Goal: Information Seeking & Learning: Check status

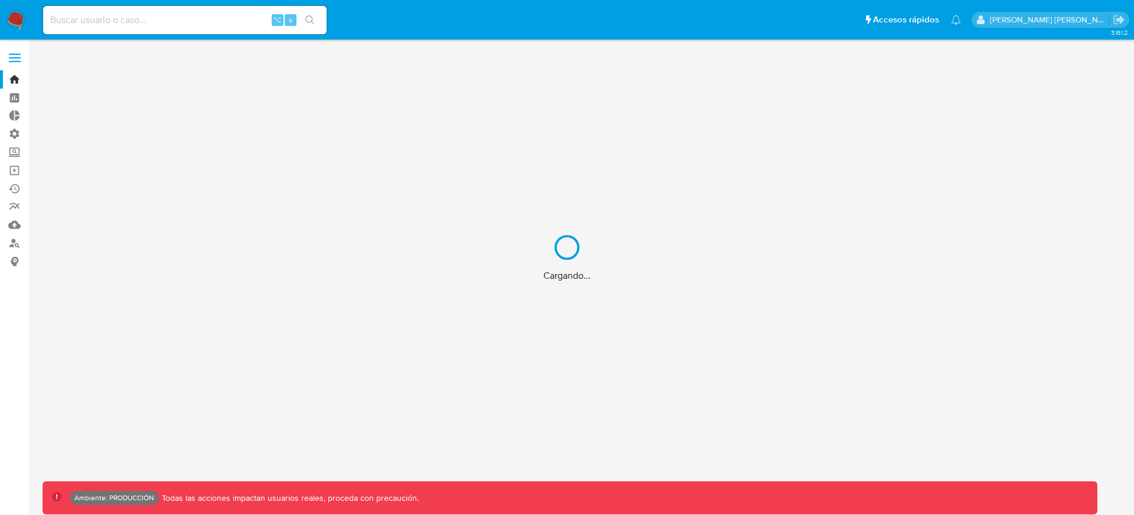
click at [219, 20] on div "Cargando..." at bounding box center [567, 257] width 1134 height 515
click at [150, 15] on div "Cargando..." at bounding box center [567, 257] width 1134 height 515
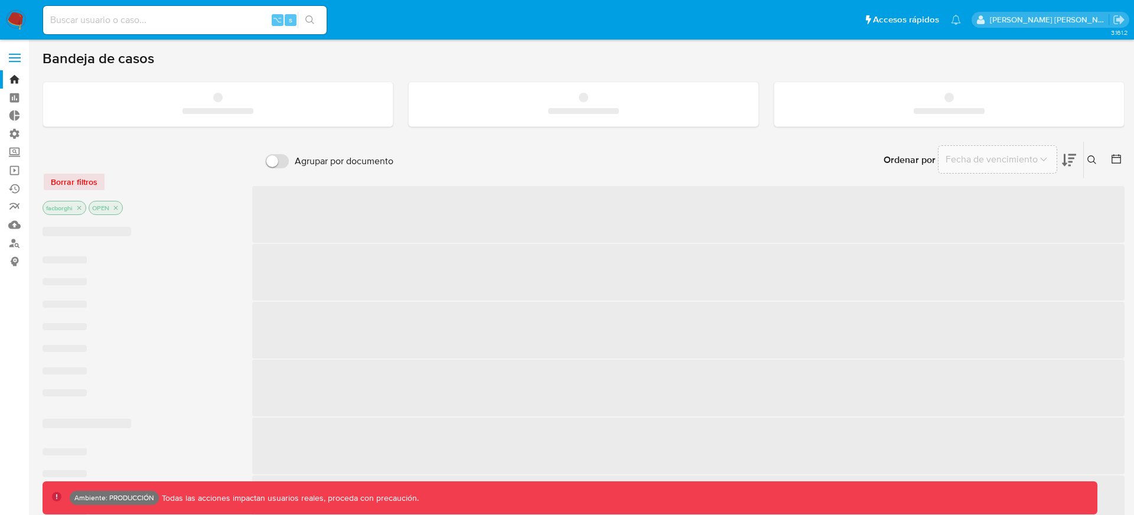
click at [143, 18] on input at bounding box center [184, 19] width 283 height 15
paste input "2560719910"
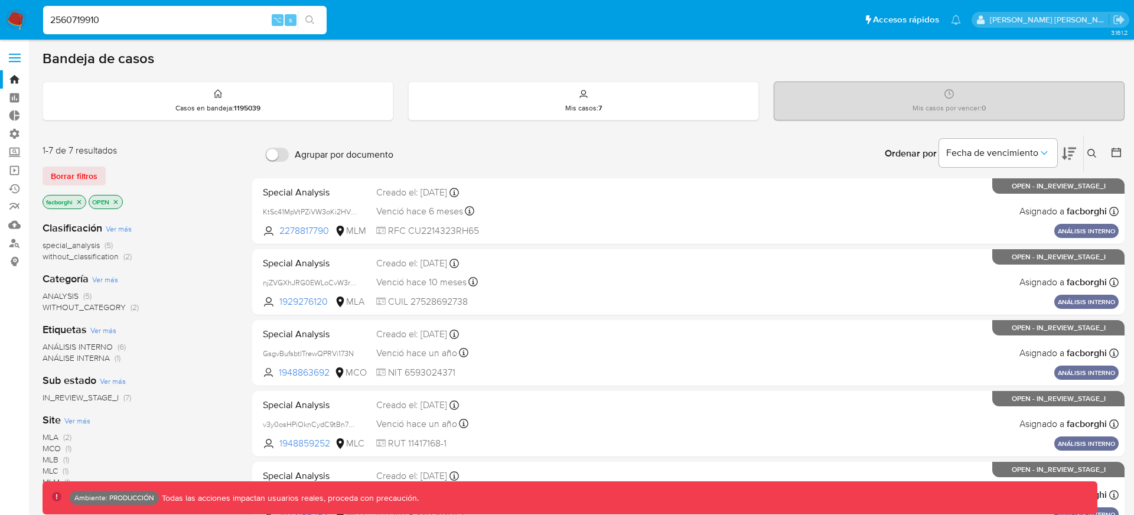
type input "2560719910"
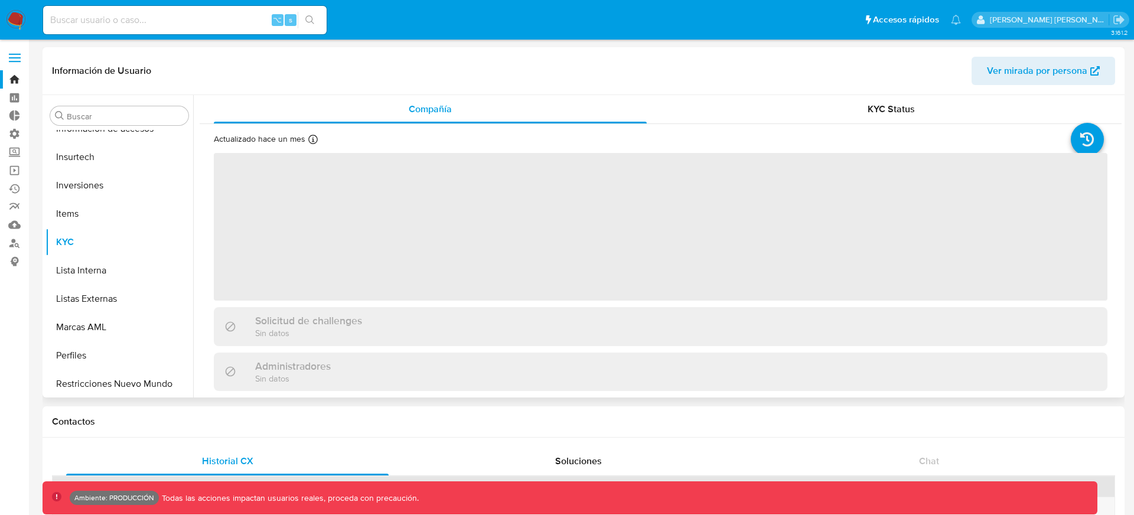
scroll to position [612, 0]
select select "10"
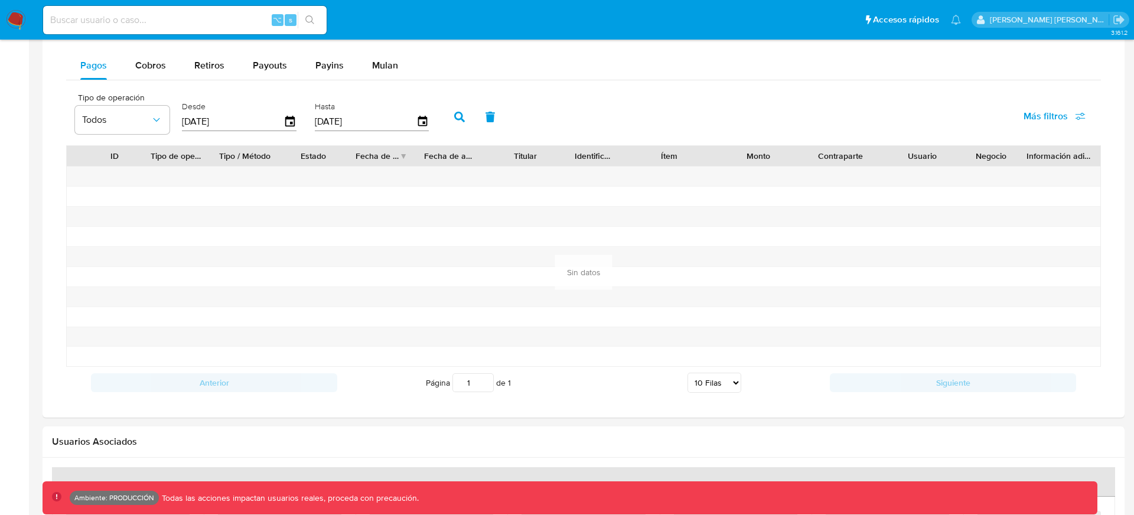
scroll to position [770, 0]
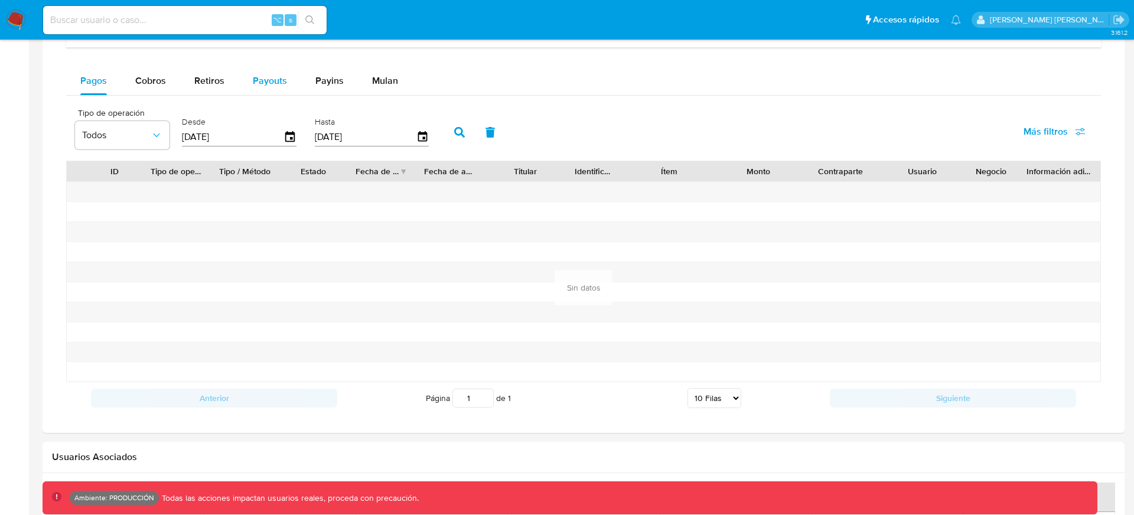
click at [281, 87] on span "Payouts" at bounding box center [270, 81] width 34 height 14
select select "10"
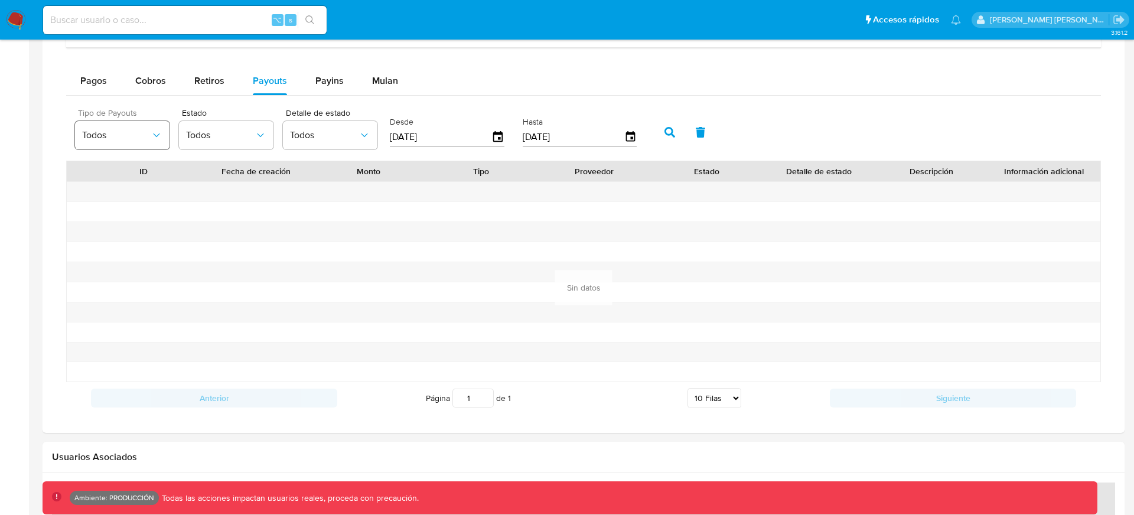
click at [139, 136] on span "Todos" at bounding box center [116, 135] width 69 height 12
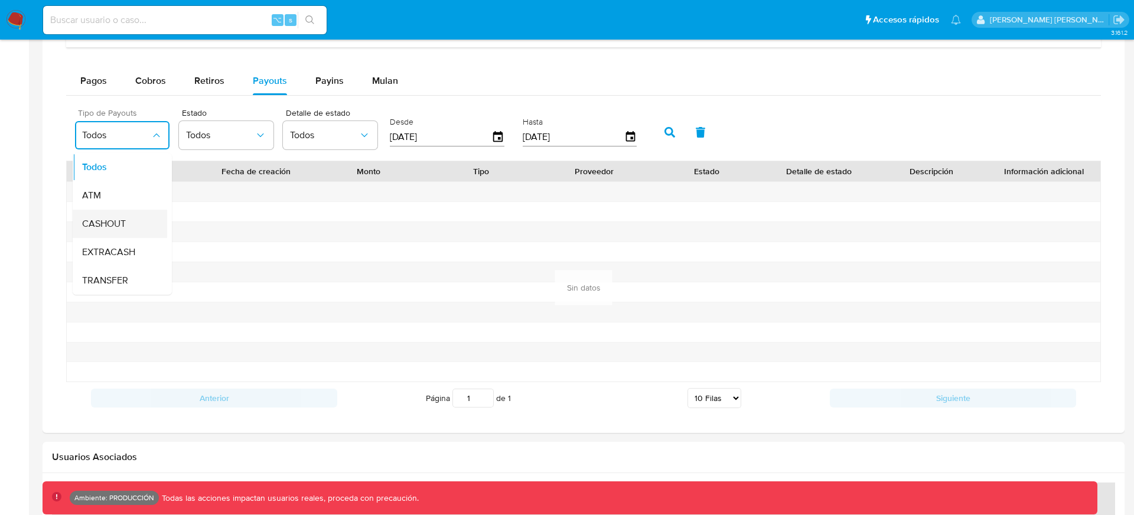
click at [131, 231] on div "CASHOUT" at bounding box center [116, 224] width 69 height 28
click at [664, 134] on icon "button" at bounding box center [669, 132] width 11 height 11
click at [136, 145] on button "CASHOUT" at bounding box center [122, 135] width 94 height 28
click at [125, 275] on span "TRANSFER" at bounding box center [105, 281] width 46 height 12
click at [668, 138] on icon "button" at bounding box center [669, 132] width 11 height 11
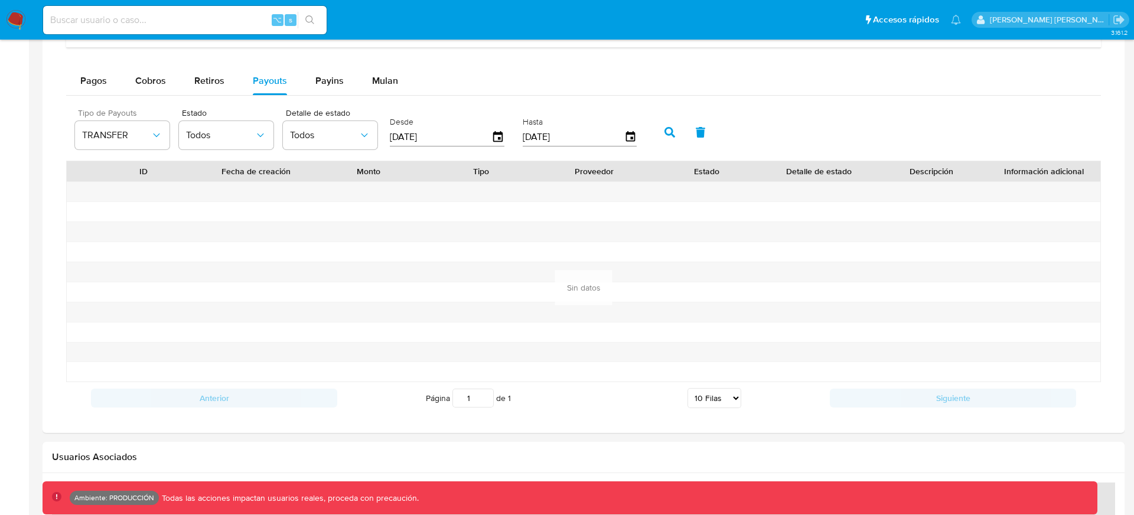
click at [505, 132] on div "Desde [DATE]" at bounding box center [448, 130] width 123 height 47
click at [496, 141] on icon "button" at bounding box center [497, 136] width 9 height 11
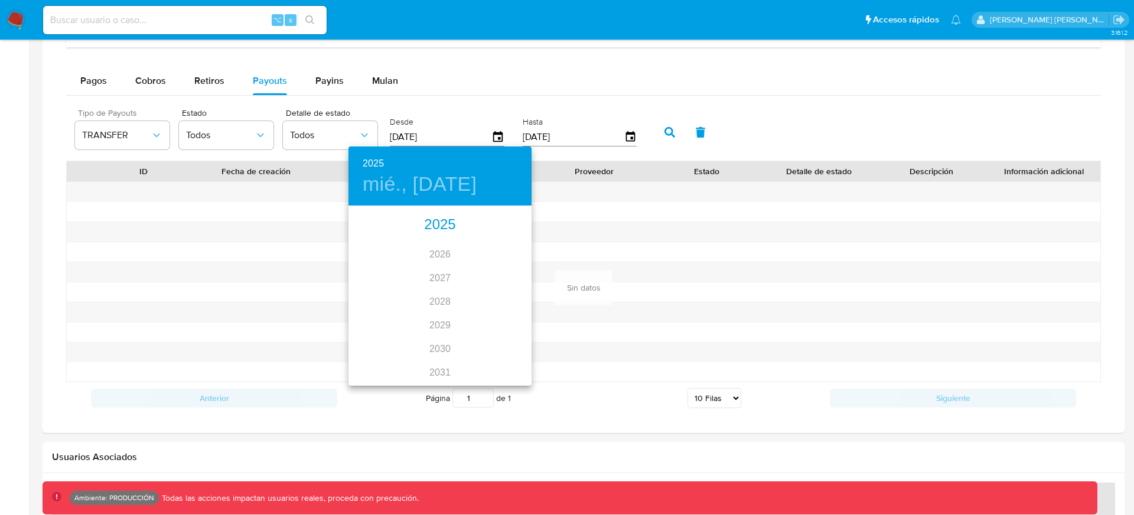
click at [428, 224] on div "2025" at bounding box center [439, 225] width 183 height 24
click at [364, 262] on div "abr." at bounding box center [378, 274] width 61 height 44
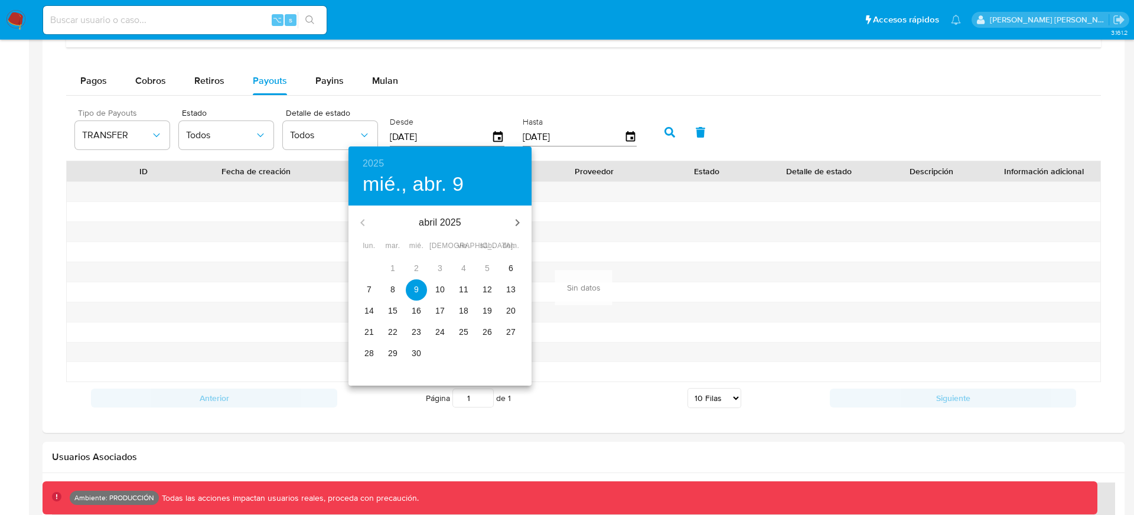
click at [504, 269] on span "6" at bounding box center [510, 268] width 21 height 12
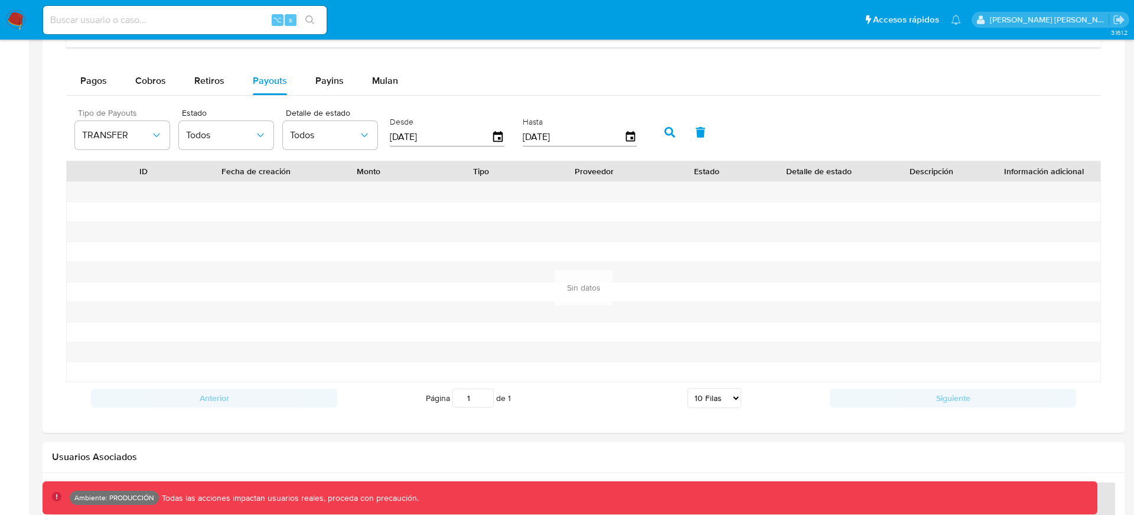
click at [664, 134] on icon "button" at bounding box center [669, 132] width 11 height 11
click at [250, 128] on button "Todos" at bounding box center [226, 135] width 94 height 28
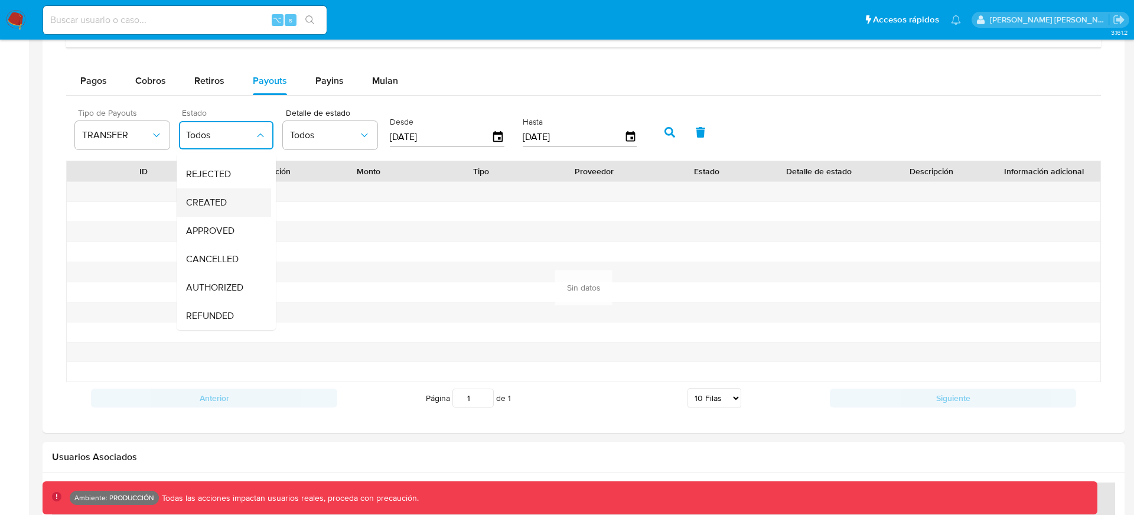
scroll to position [0, 0]
click at [213, 290] on div "APPROVED" at bounding box center [220, 280] width 69 height 28
click at [685, 128] on button "button" at bounding box center [700, 132] width 31 height 28
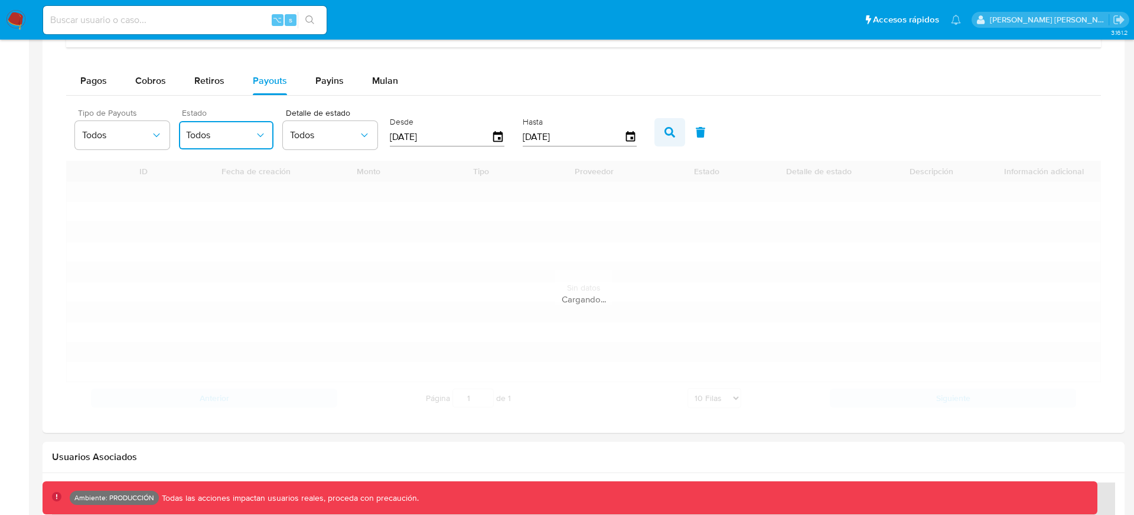
click at [671, 131] on icon "button" at bounding box center [669, 132] width 11 height 11
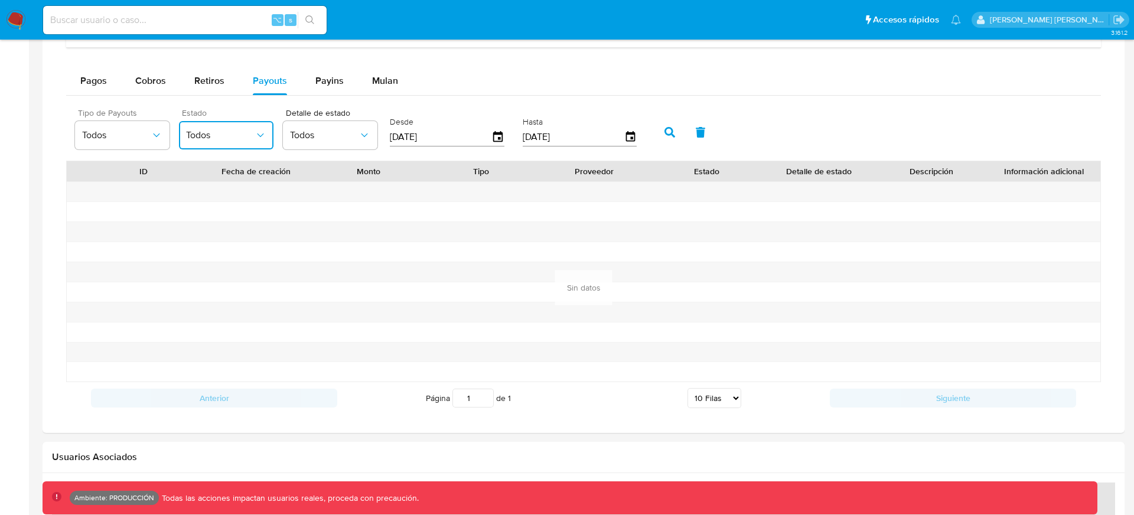
click at [242, 135] on span "Todos" at bounding box center [220, 135] width 69 height 12
click at [232, 230] on span "APPROVED" at bounding box center [210, 231] width 48 height 12
click at [673, 125] on button "button" at bounding box center [669, 132] width 31 height 28
click at [500, 141] on icon "button" at bounding box center [498, 137] width 21 height 21
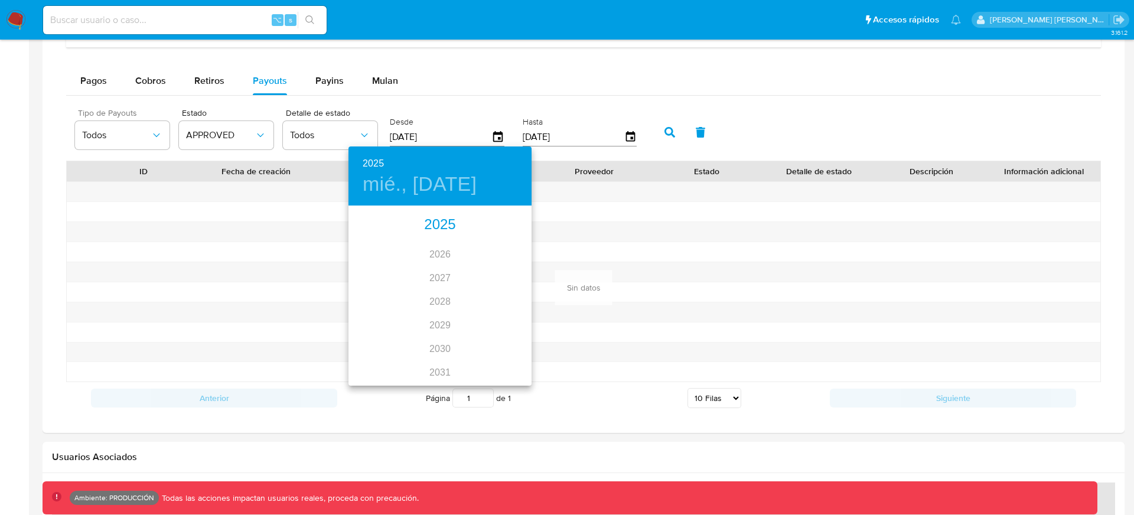
click at [436, 229] on div "2025" at bounding box center [439, 225] width 183 height 24
click at [383, 268] on div "abr." at bounding box center [378, 274] width 61 height 44
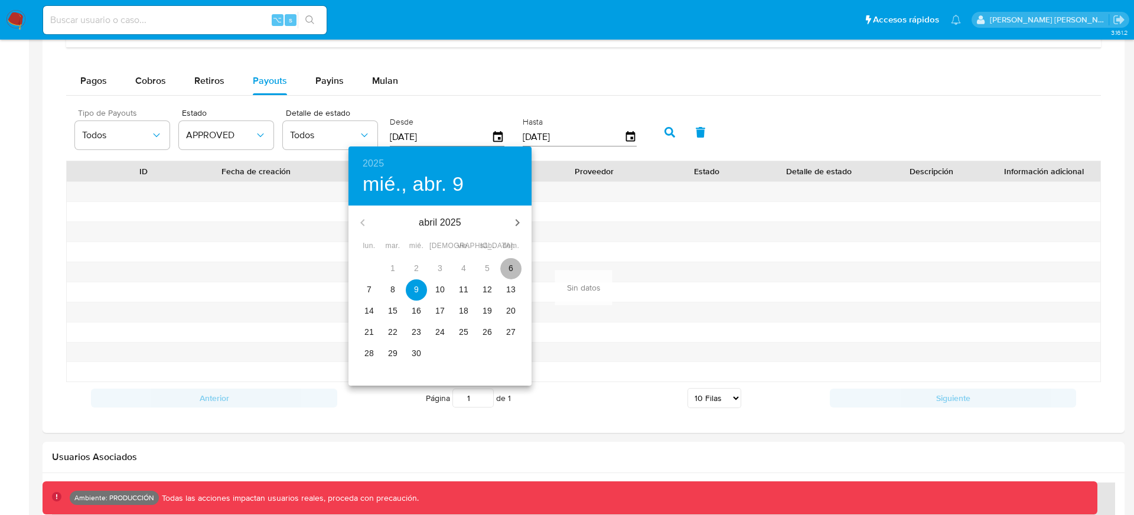
click at [508, 265] on p "6" at bounding box center [510, 268] width 5 height 12
type input "[DATE]"
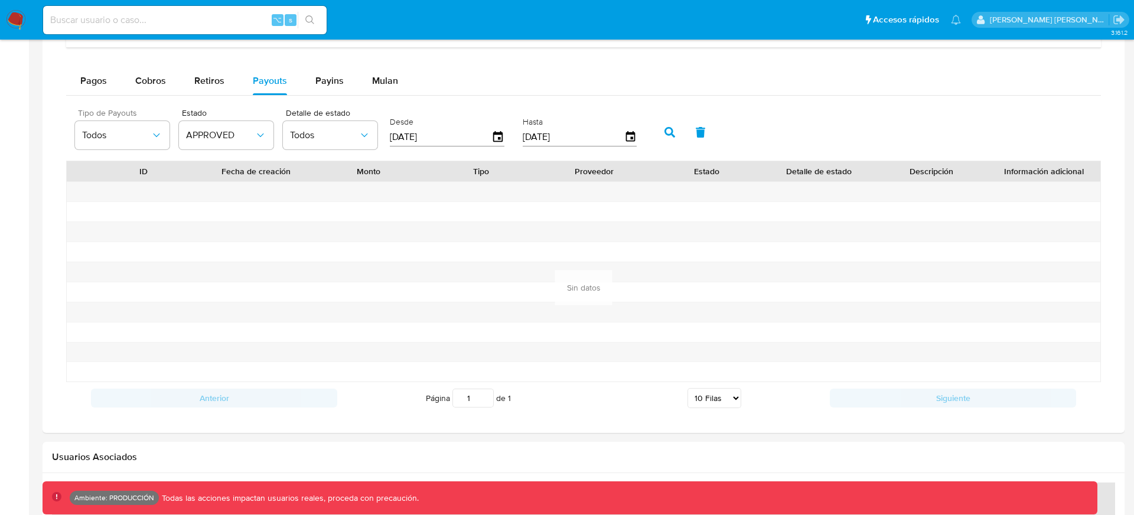
click at [664, 136] on icon "button" at bounding box center [669, 132] width 11 height 11
click at [302, 130] on span "Todos" at bounding box center [324, 135] width 69 height 12
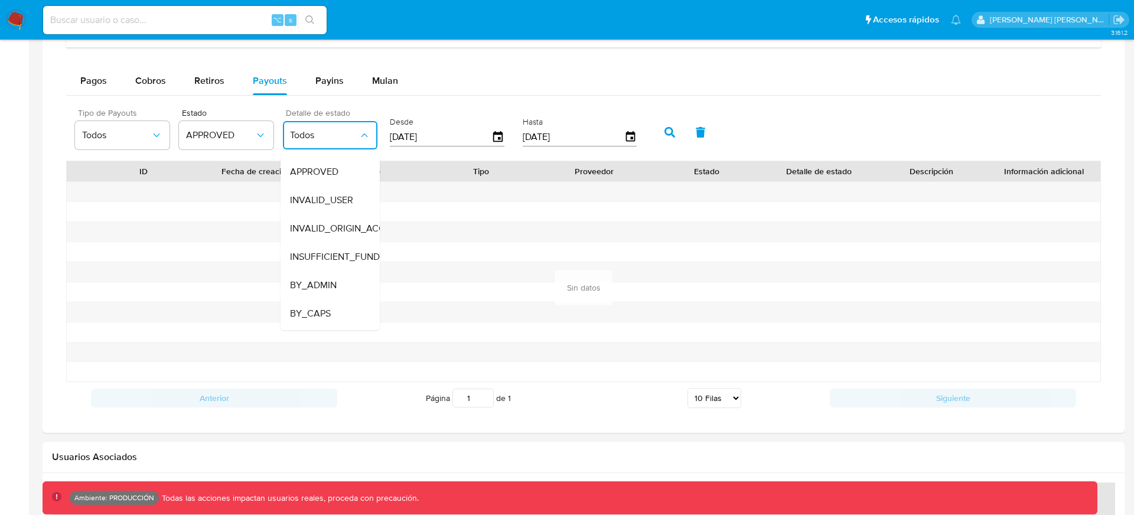
scroll to position [202, 0]
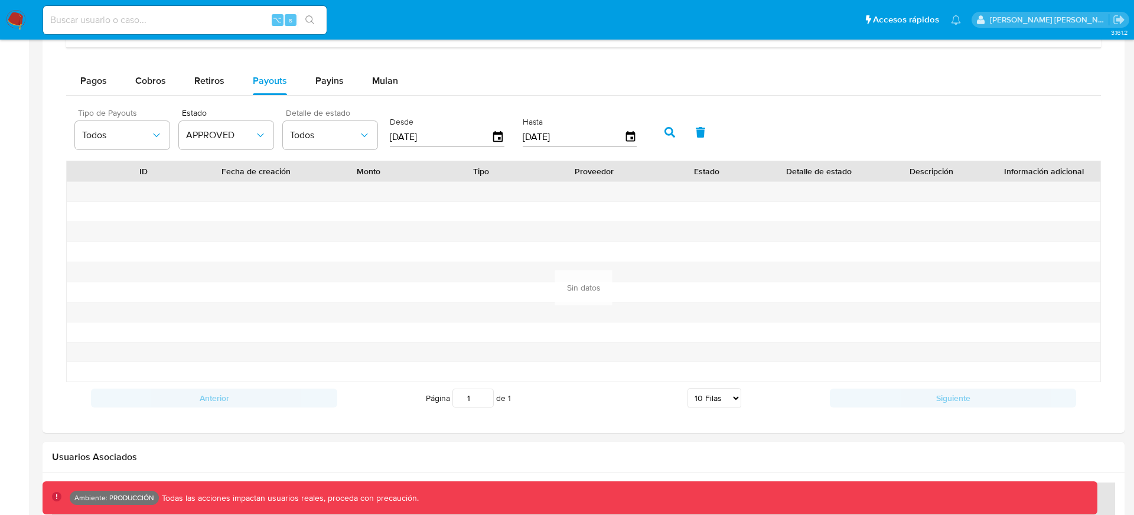
click at [230, 265] on div at bounding box center [256, 271] width 113 height 19
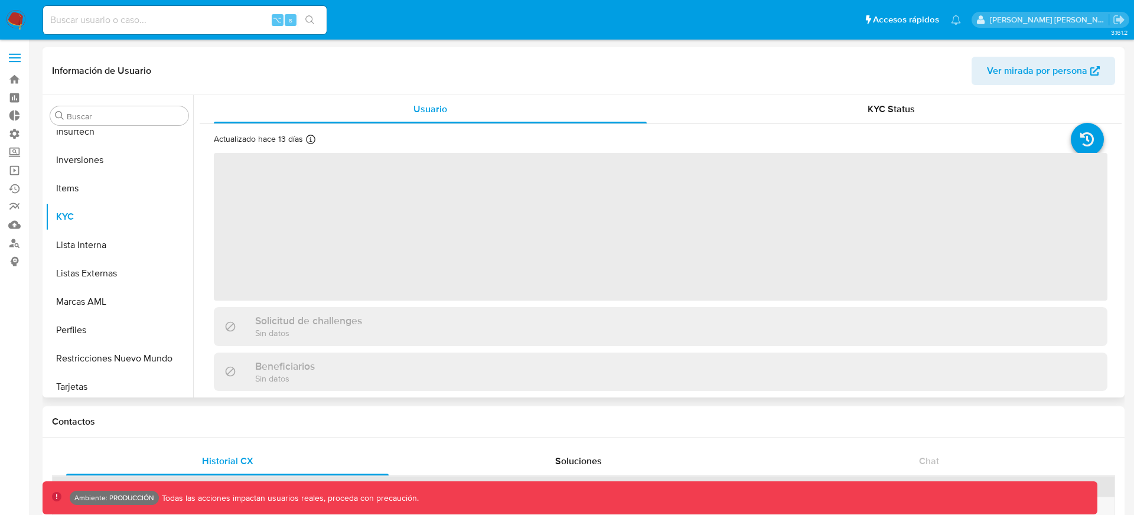
scroll to position [612, 0]
select select "10"
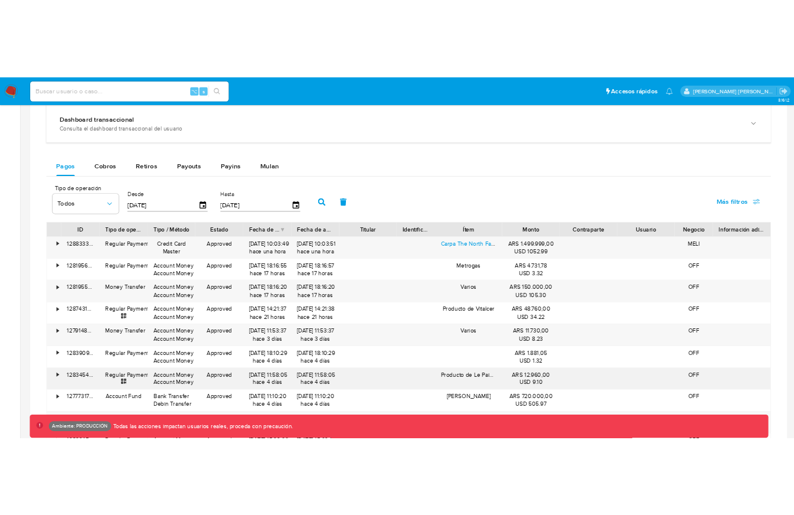
scroll to position [634, 0]
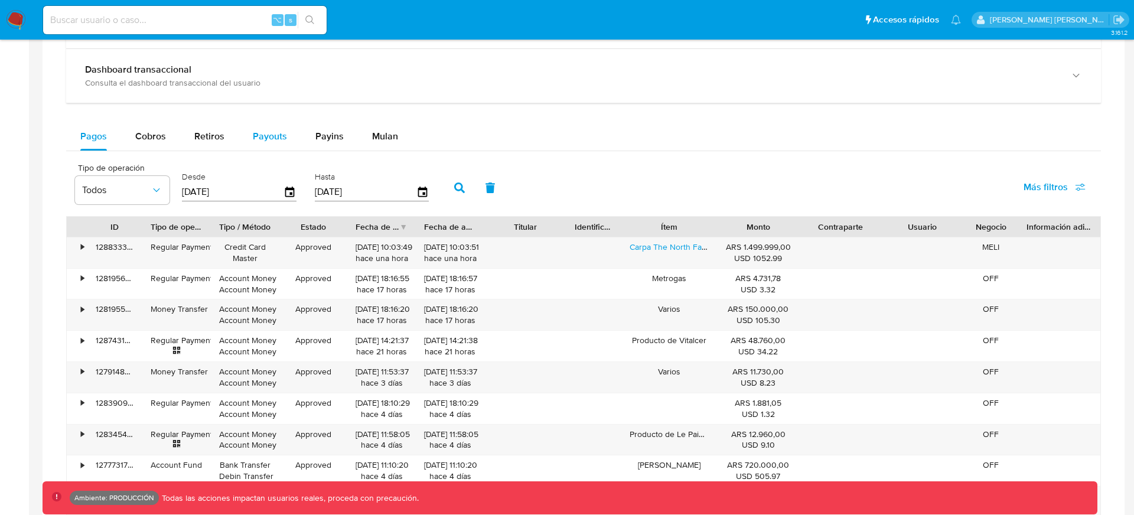
click at [274, 136] on span "Payouts" at bounding box center [270, 136] width 34 height 14
select select "10"
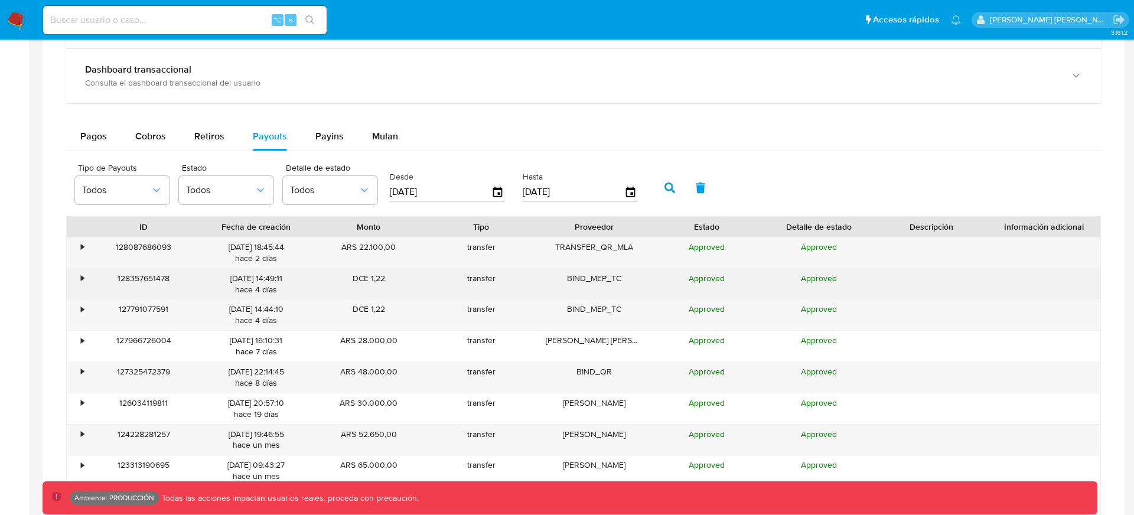
click at [79, 276] on div "•" at bounding box center [77, 284] width 21 height 31
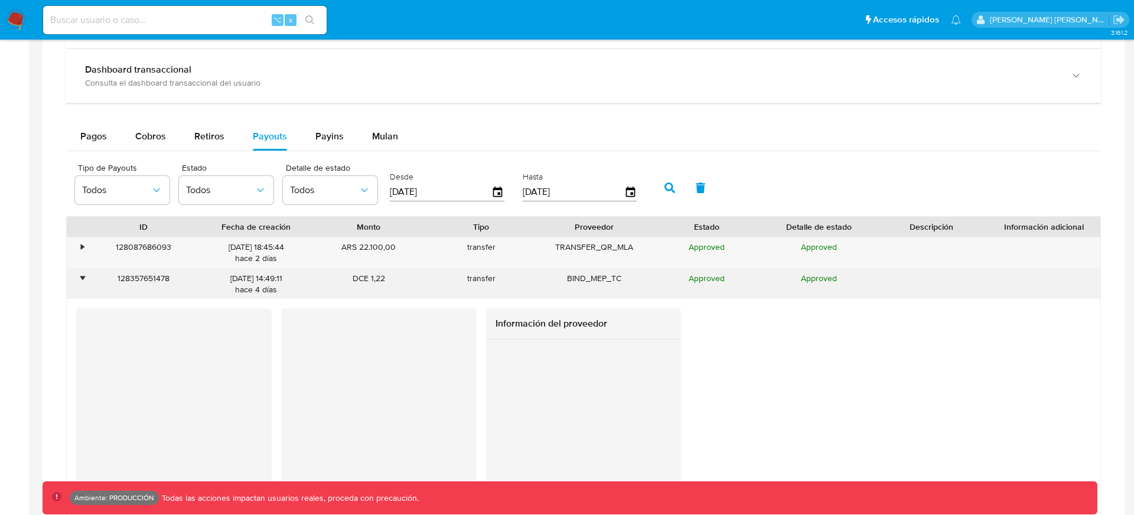
click at [81, 276] on div "•" at bounding box center [82, 278] width 3 height 11
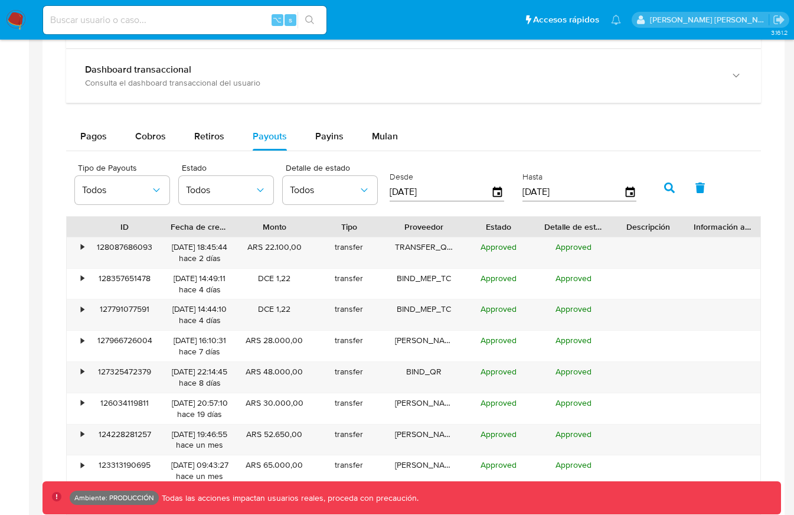
click at [676, 194] on button "button" at bounding box center [669, 188] width 31 height 28
click at [190, 25] on input at bounding box center [184, 19] width 283 height 15
paste input "2560719910"
type input "2560719910"
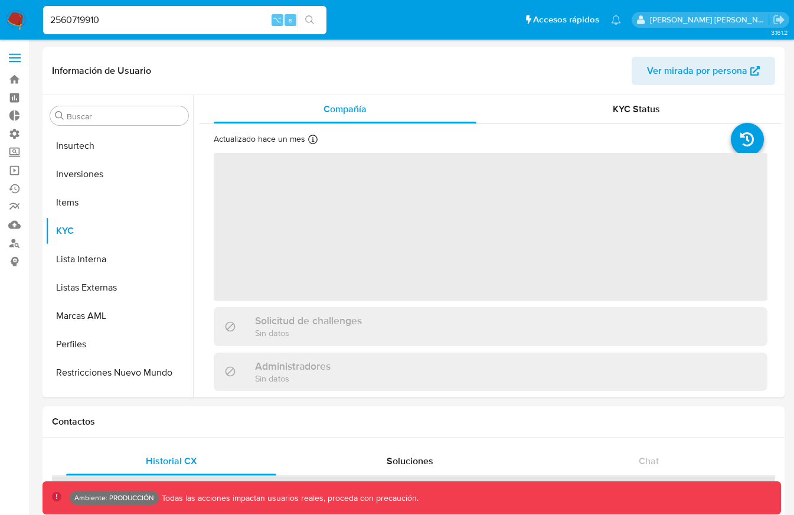
scroll to position [612, 0]
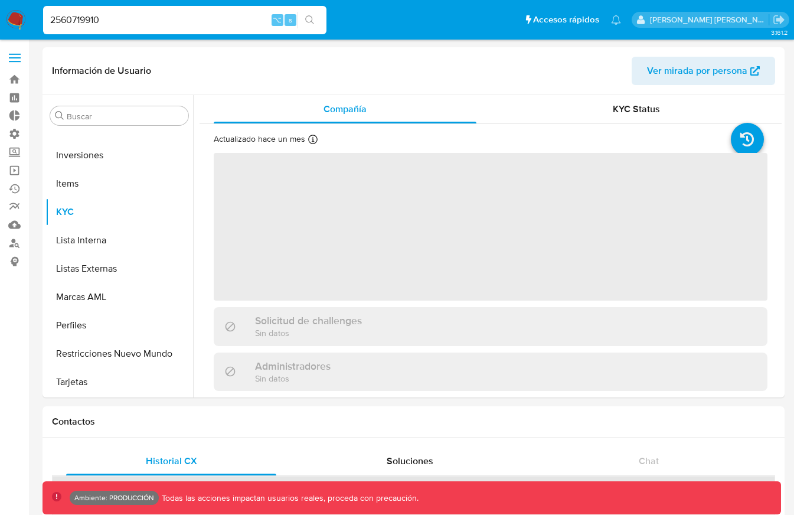
select select "10"
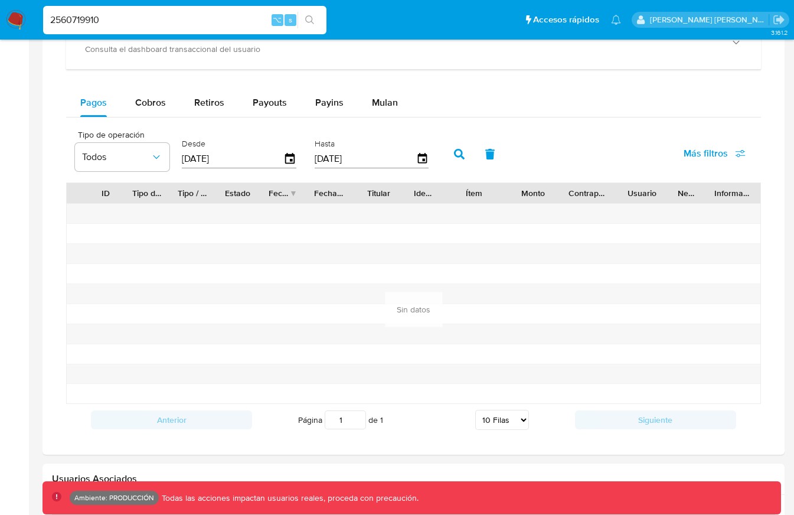
scroll to position [756, 0]
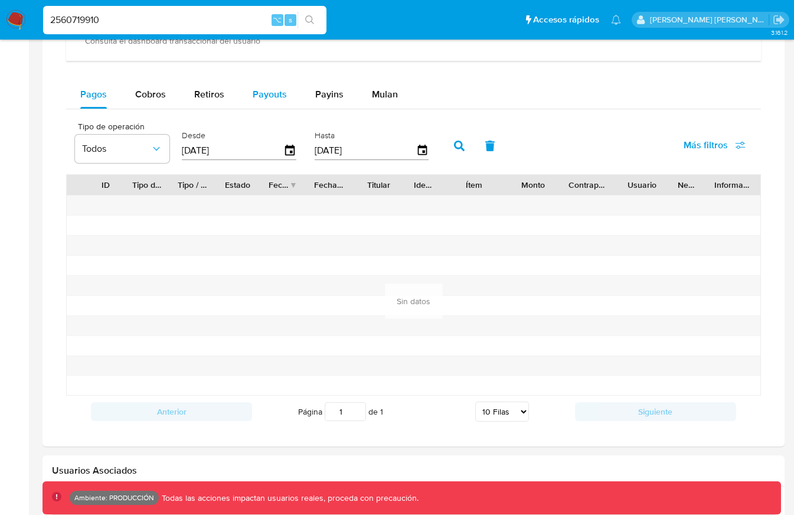
click at [268, 94] on span "Payouts" at bounding box center [270, 94] width 34 height 14
select select "10"
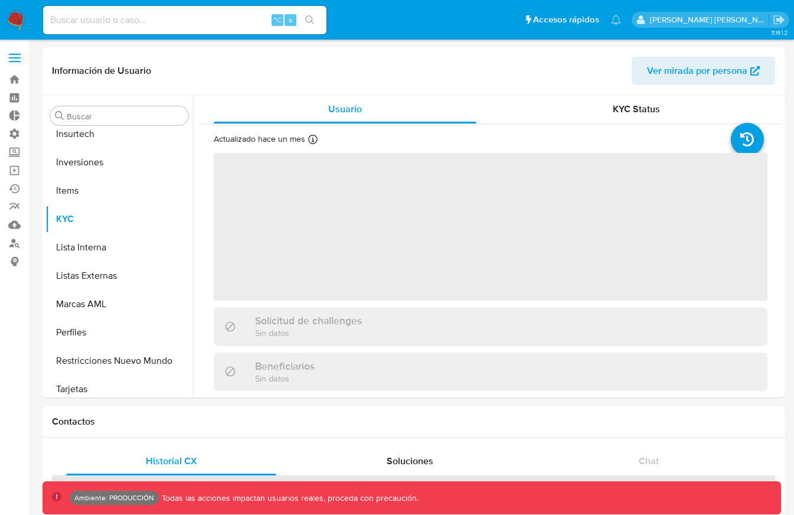
scroll to position [612, 0]
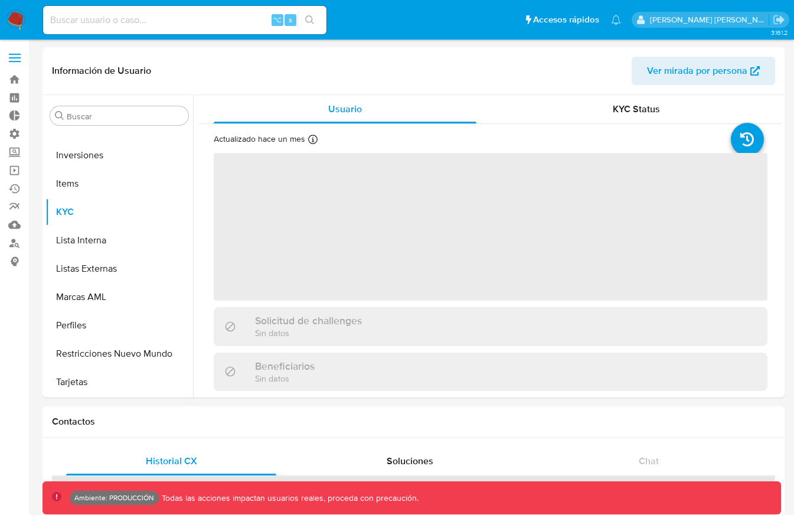
select select "10"
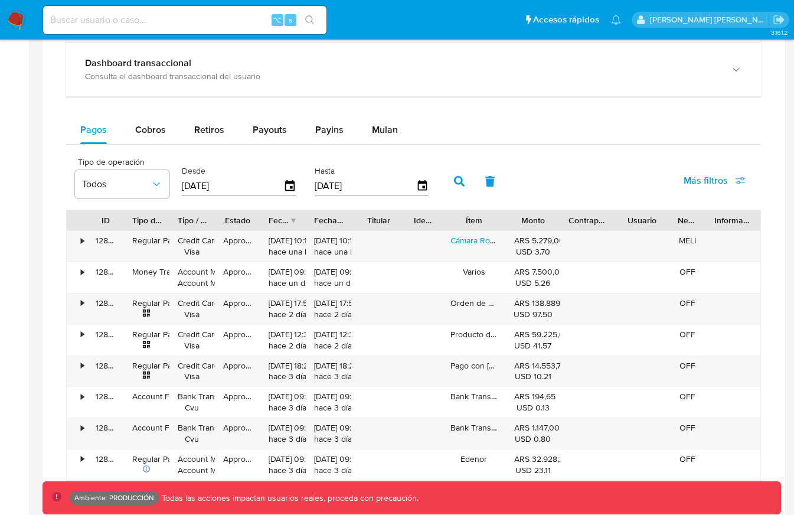
scroll to position [738, 0]
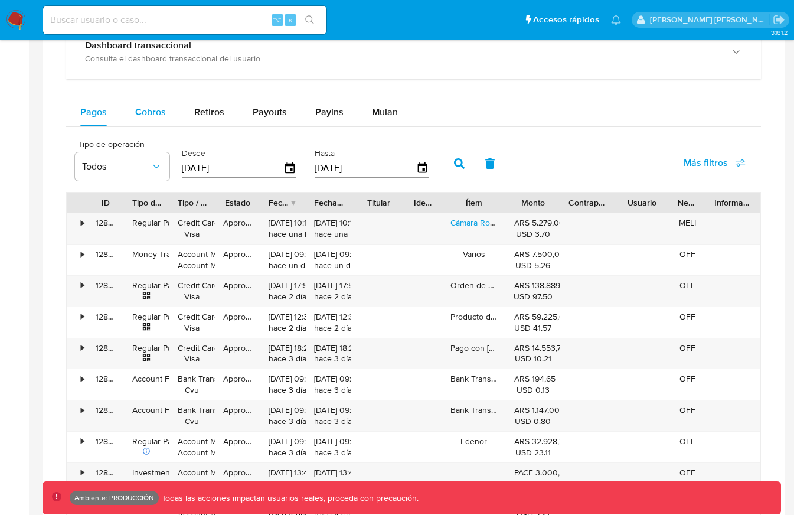
click at [168, 111] on button "Cobros" at bounding box center [150, 112] width 59 height 28
select select "10"
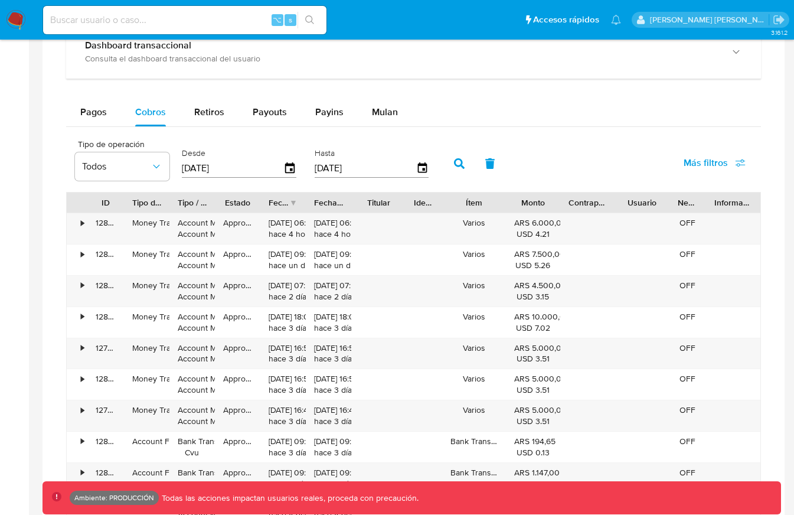
click at [223, 255] on div "Approved" at bounding box center [237, 260] width 45 height 31
click at [253, 115] on span "Payouts" at bounding box center [270, 112] width 34 height 14
select select "10"
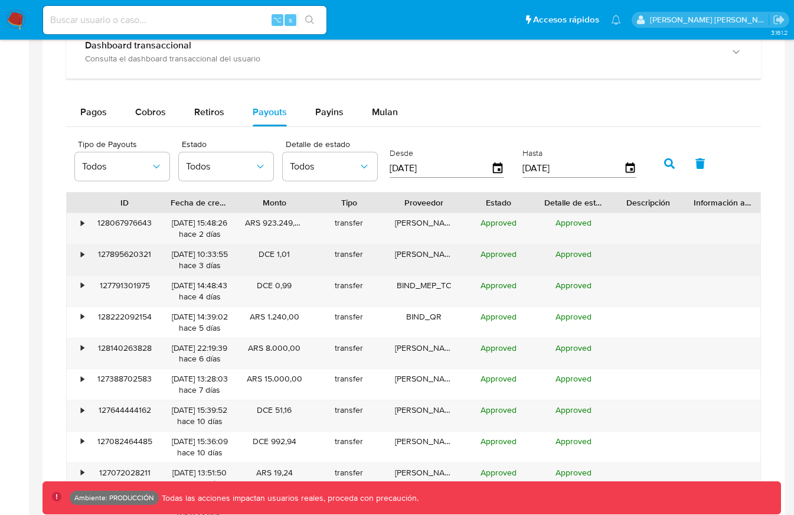
click at [204, 253] on div "03/10/2025 10:33:55 hace 3 días" at bounding box center [200, 260] width 58 height 22
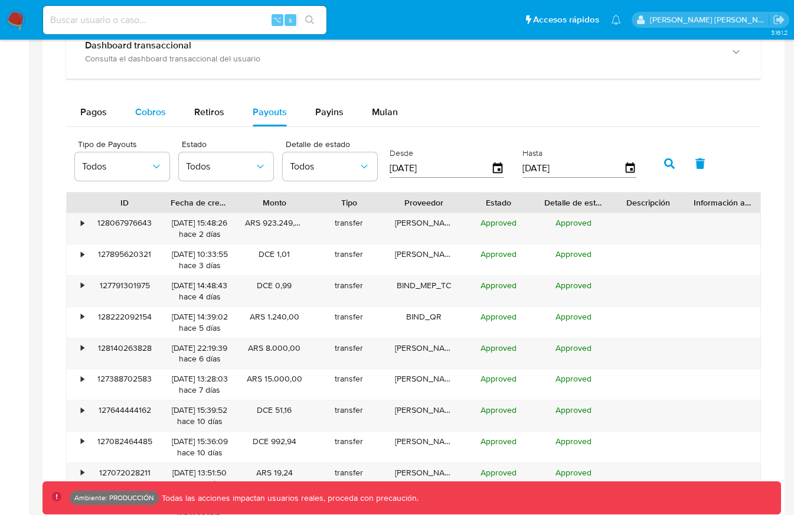
click at [151, 108] on span "Cobros" at bounding box center [150, 112] width 31 height 14
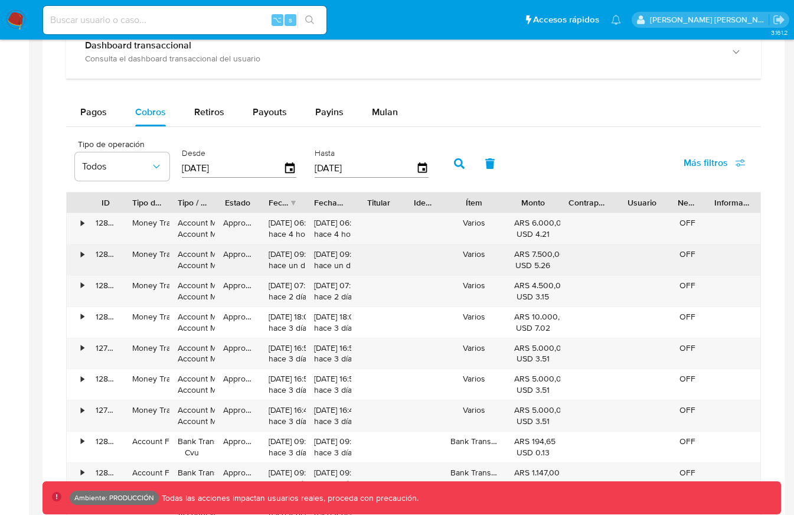
type button "1"
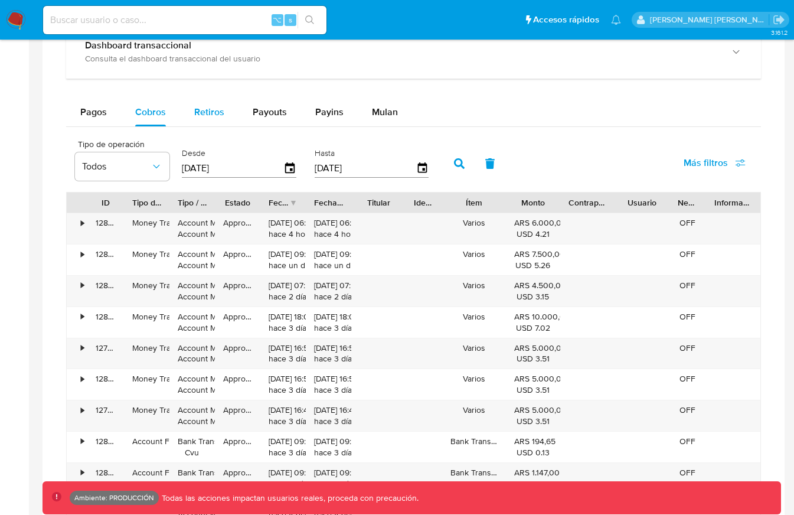
click at [236, 112] on button "Retiros" at bounding box center [209, 112] width 58 height 28
select select "10"
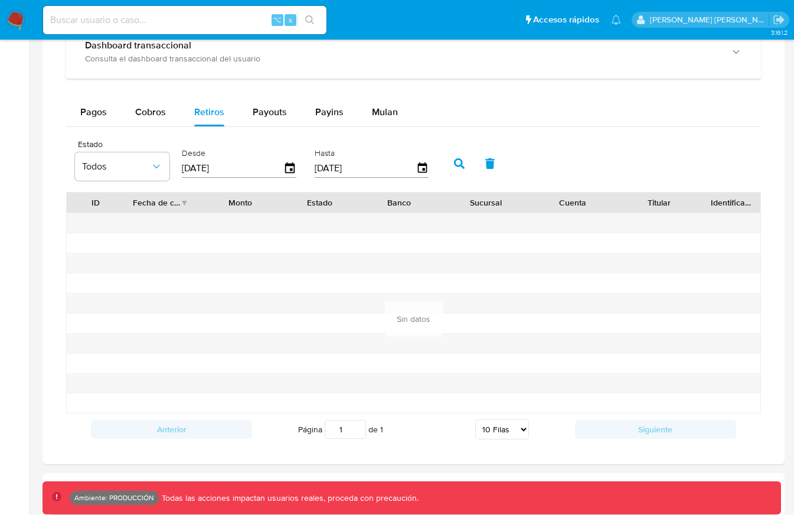
type button "2"
click at [265, 112] on span "Payouts" at bounding box center [270, 112] width 34 height 14
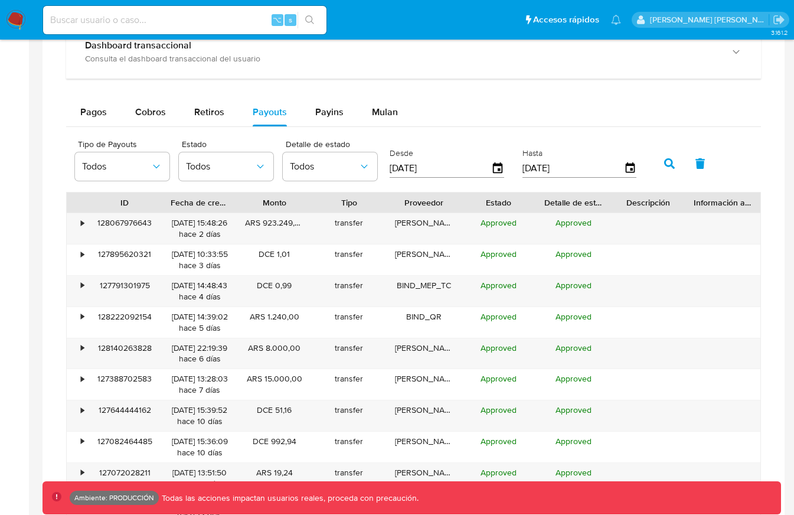
click at [672, 161] on button "button" at bounding box center [669, 163] width 31 height 28
click at [139, 285] on div "127791301975" at bounding box center [124, 291] width 75 height 31
click at [92, 109] on span "Pagos" at bounding box center [93, 112] width 27 height 14
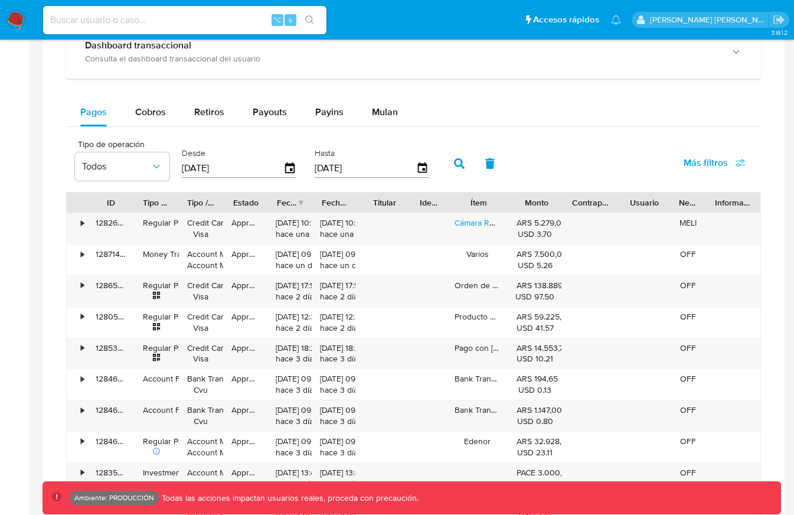
drag, startPoint x: 126, startPoint y: 196, endPoint x: 251, endPoint y: 211, distance: 126.1
click at [145, 210] on div at bounding box center [134, 203] width 21 height 20
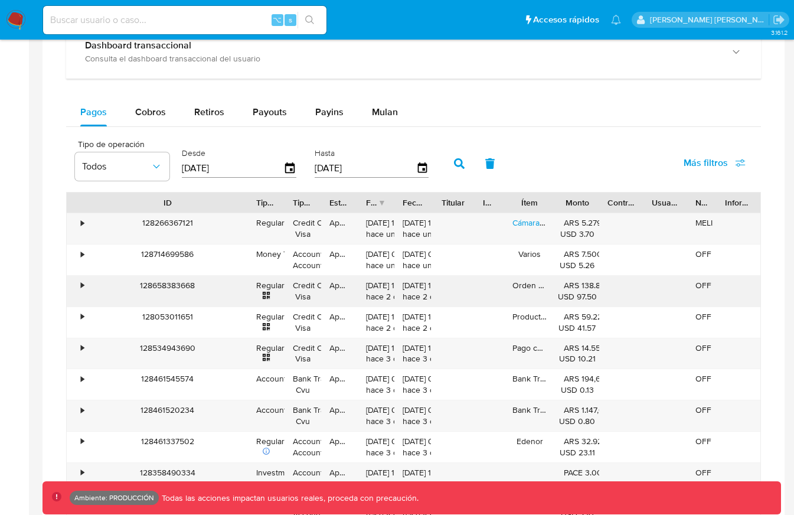
click at [372, 276] on div "04/10/2025 17:59:08 hace 2 días" at bounding box center [376, 291] width 37 height 31
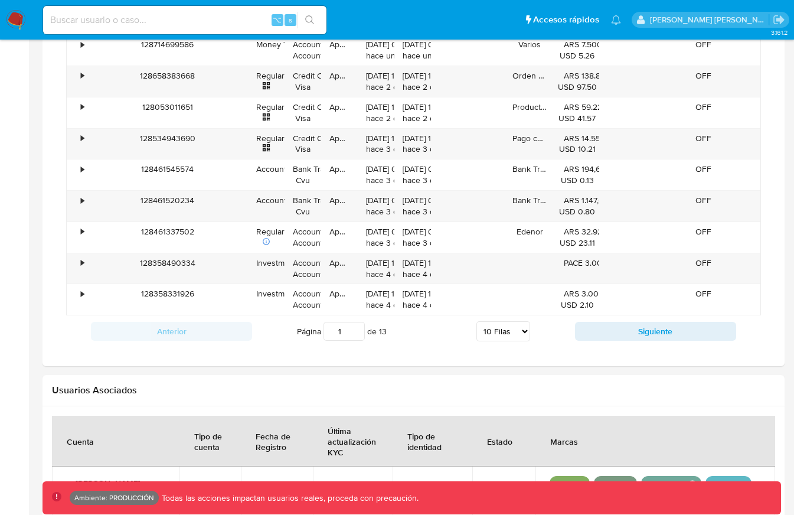
scroll to position [1038, 0]
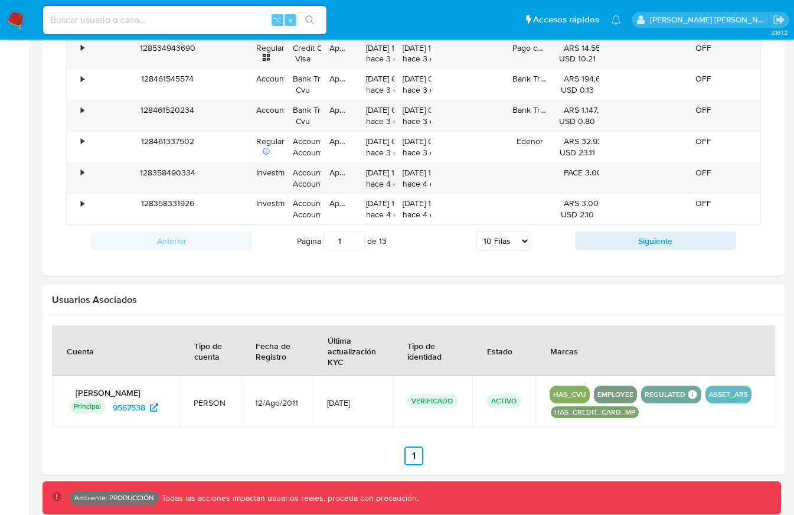
click at [507, 238] on select "5 Filas 10 Filas 20 Filas 25 Filas 50 Filas 100 Filas" at bounding box center [504, 241] width 54 height 20
select select "100"
click at [477, 231] on select "5 Filas 10 Filas 20 Filas 25 Filas 50 Filas 100 Filas" at bounding box center [504, 241] width 54 height 20
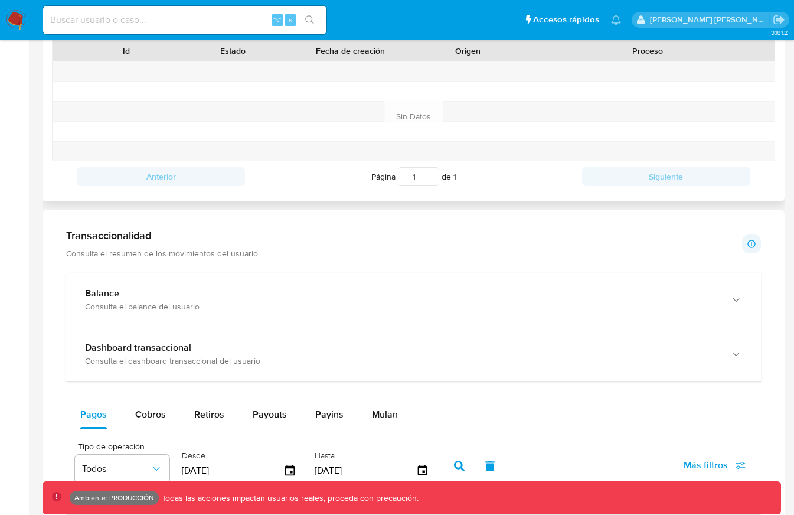
scroll to position [585, 0]
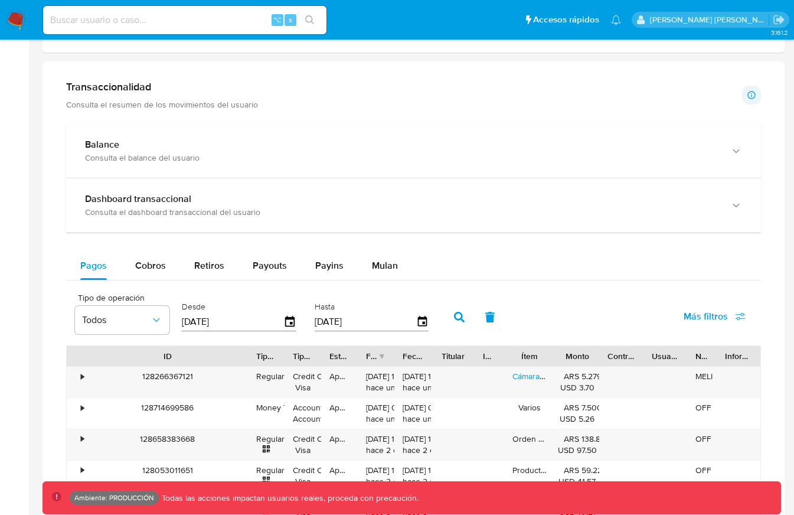
click at [460, 315] on icon "button" at bounding box center [459, 317] width 11 height 11
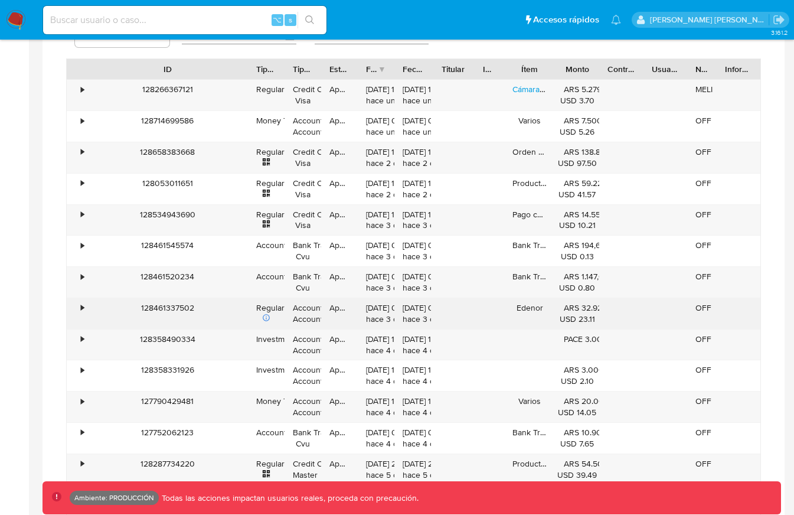
scroll to position [860, 0]
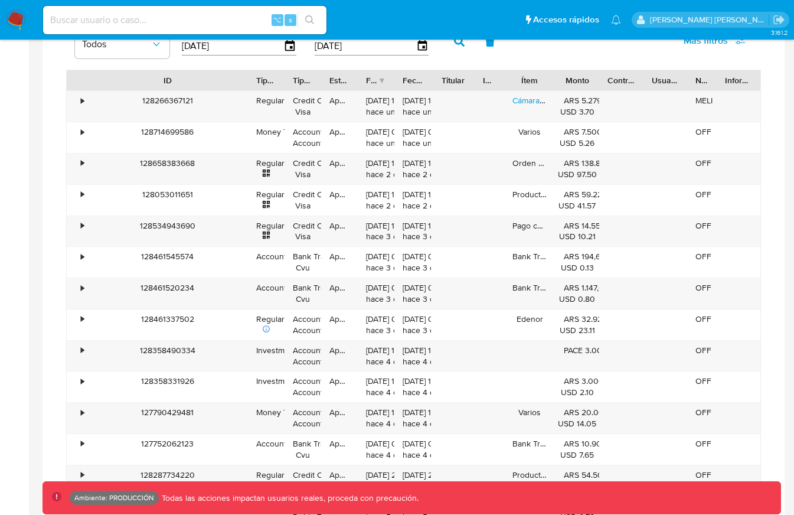
click at [464, 46] on button "button" at bounding box center [459, 41] width 31 height 28
click at [460, 50] on button "button" at bounding box center [459, 41] width 31 height 28
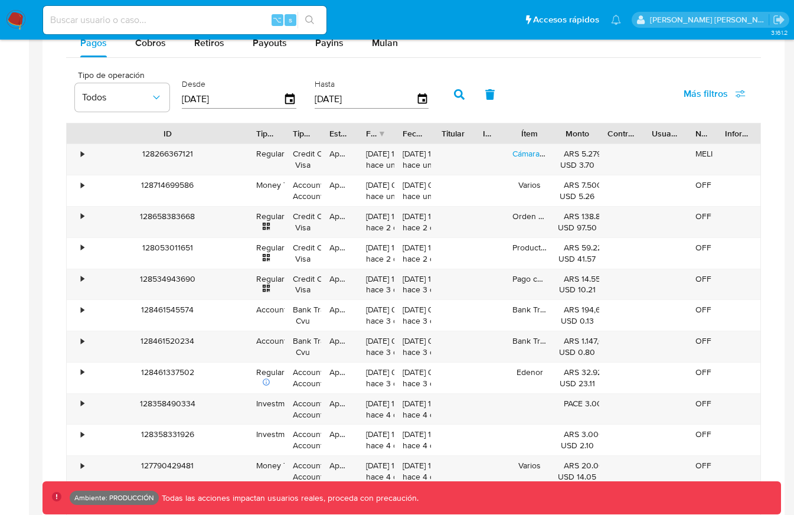
scroll to position [781, 0]
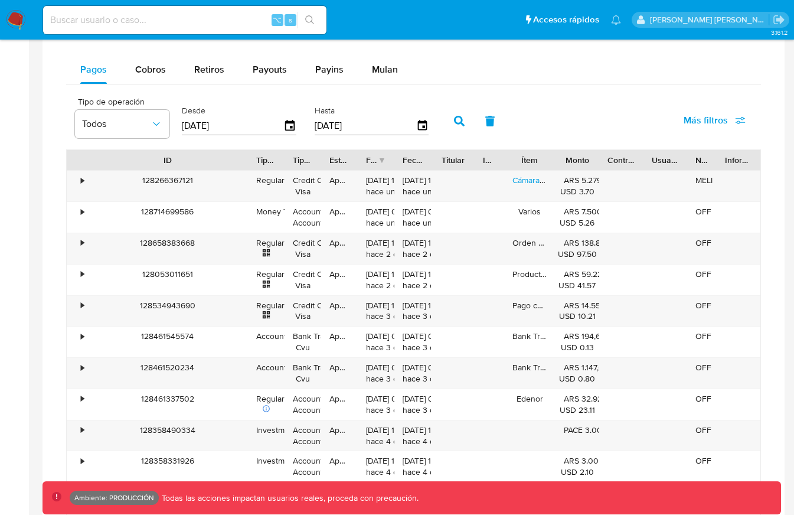
click at [465, 125] on button "button" at bounding box center [459, 121] width 31 height 28
click at [457, 127] on button "button" at bounding box center [459, 121] width 31 height 28
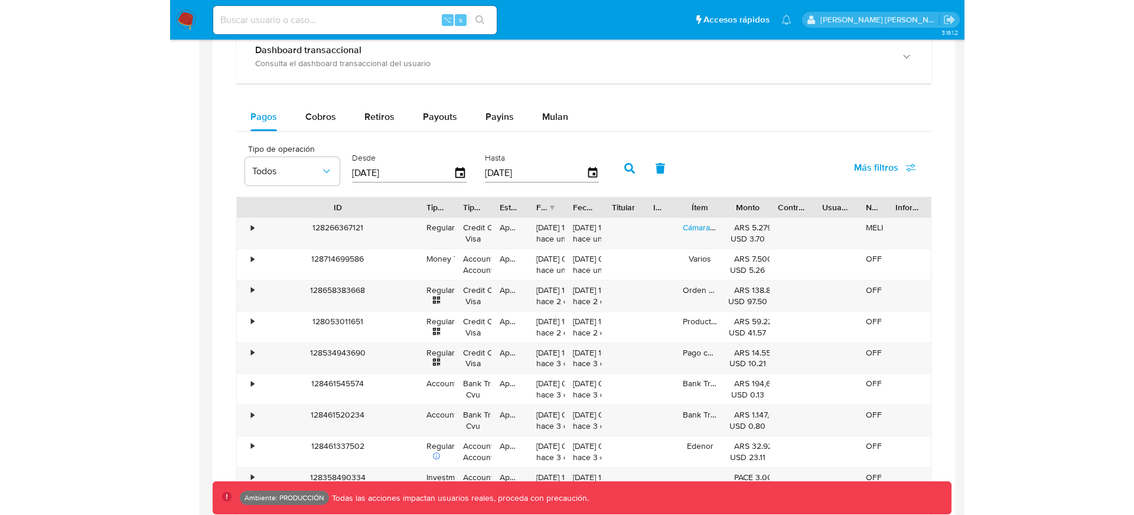
scroll to position [772, 0]
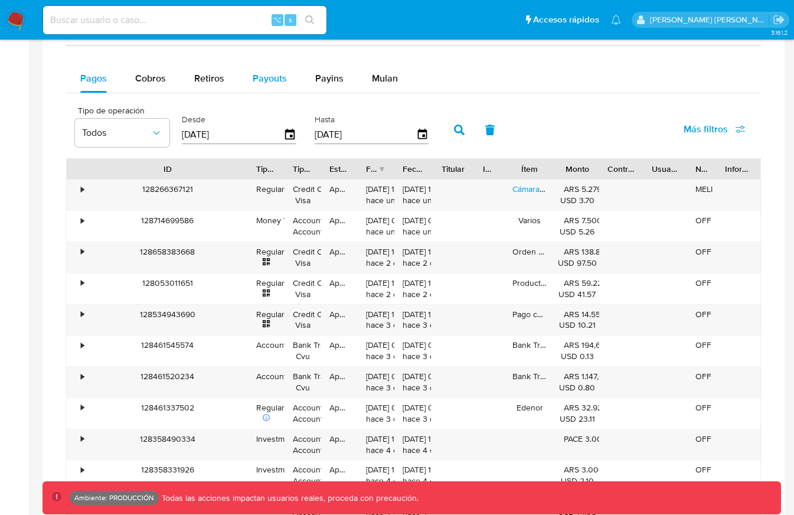
click at [253, 78] on span "Payouts" at bounding box center [270, 78] width 34 height 14
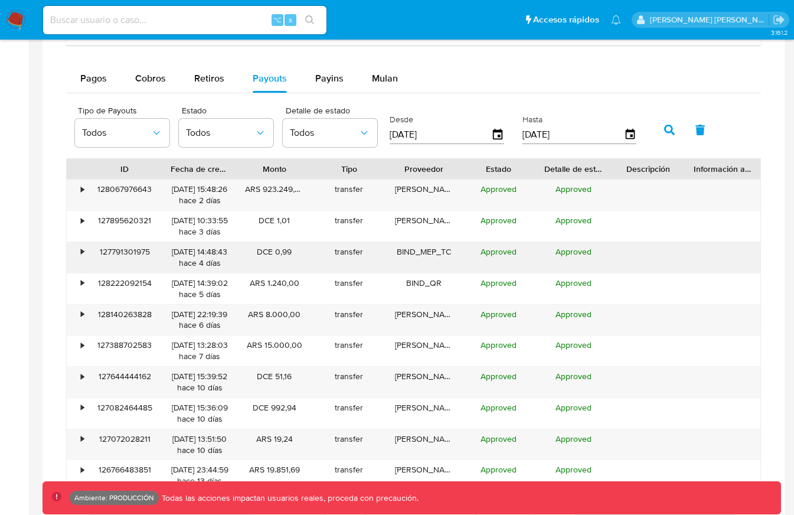
click at [133, 250] on div "127791301975" at bounding box center [124, 257] width 75 height 31
click at [676, 137] on button "button" at bounding box center [669, 130] width 31 height 28
click at [667, 124] on button "button" at bounding box center [669, 130] width 31 height 28
click at [711, 74] on div "Pagos Cobros Retiros Payouts Payins Mulan" at bounding box center [413, 78] width 695 height 28
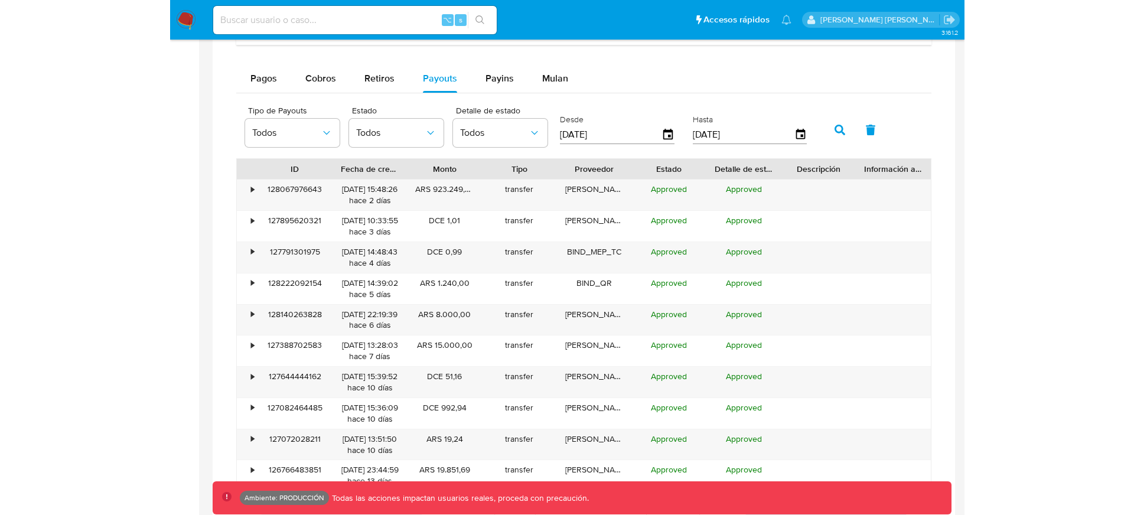
scroll to position [611, 0]
